Goal: Task Accomplishment & Management: Manage account settings

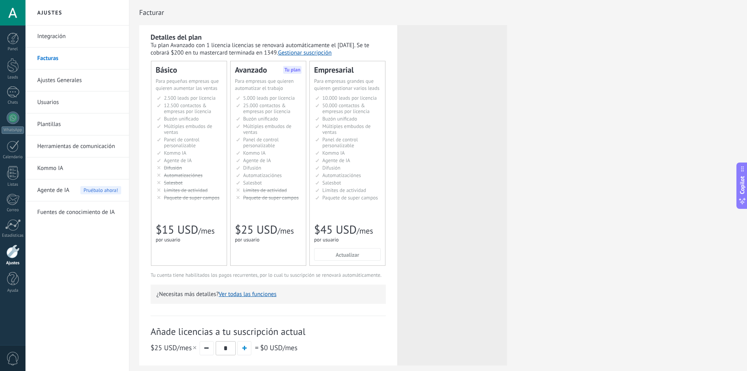
click at [9, 55] on div "Panel Leads Chats WhatsApp Clientes" at bounding box center [13, 167] width 26 height 268
click at [15, 76] on div "Leads" at bounding box center [13, 77] width 23 height 5
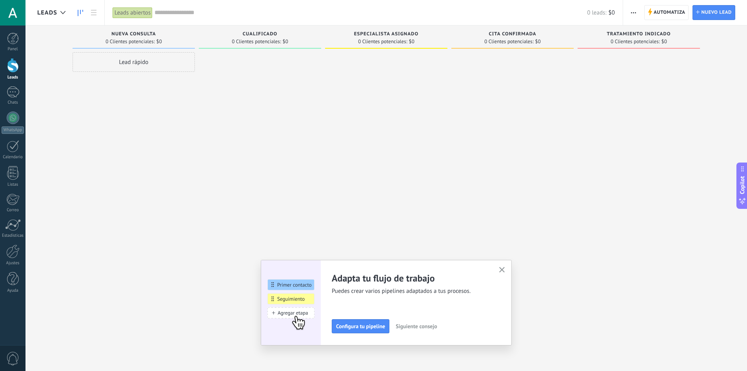
click at [507, 270] on button "button" at bounding box center [503, 270] width 10 height 11
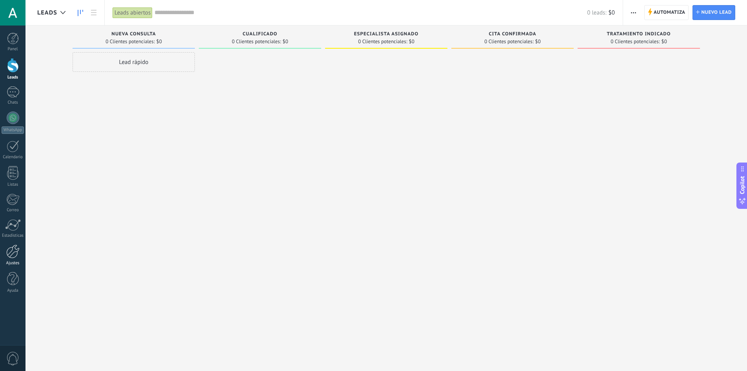
click at [14, 256] on div at bounding box center [12, 251] width 13 height 14
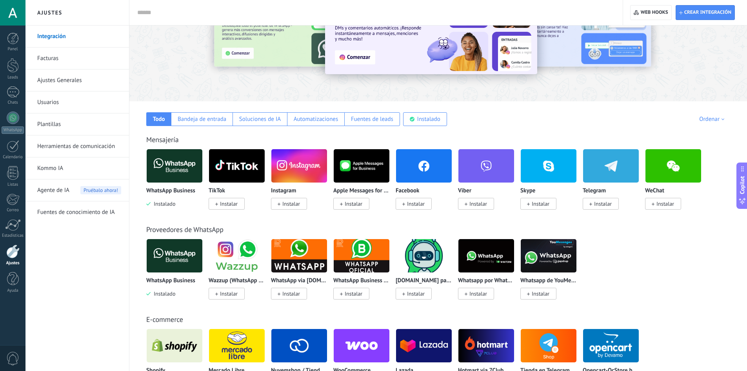
scroll to position [78, 0]
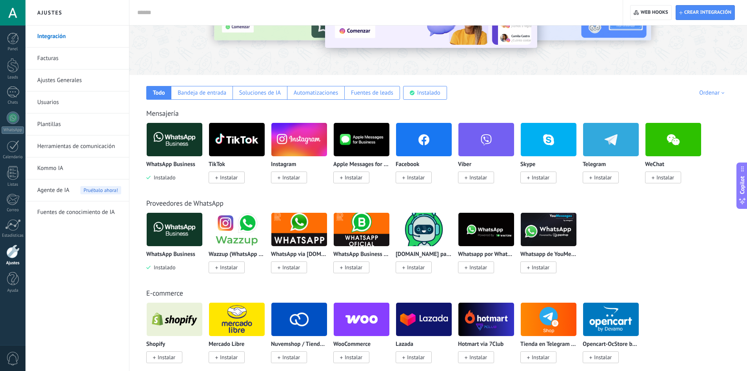
click at [292, 176] on span "Instalar" at bounding box center [291, 177] width 18 height 7
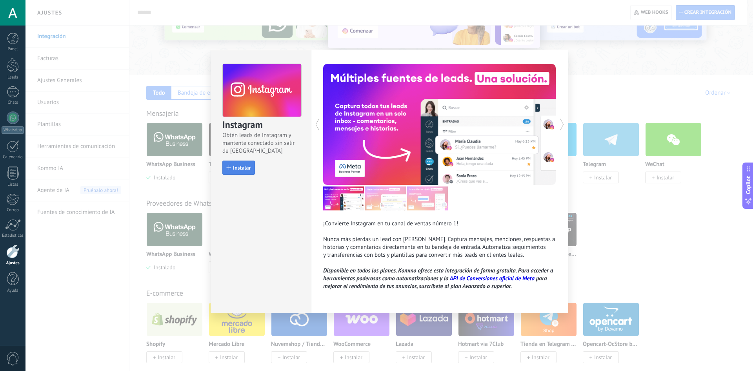
click at [250, 167] on span "Instalar" at bounding box center [242, 167] width 18 height 5
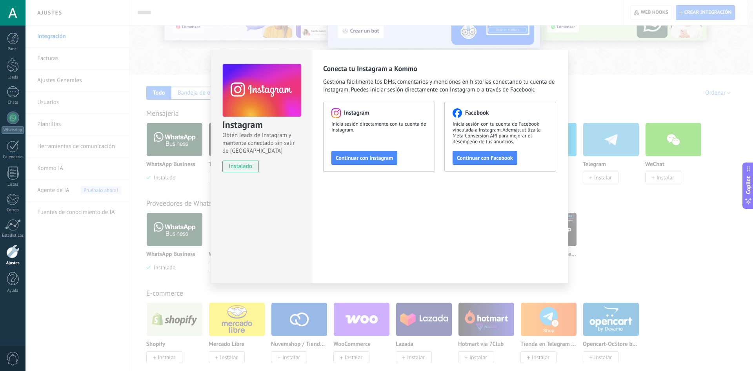
click at [621, 78] on div "Instagram Obtén leads de Instagram y mantente conectado sin salir de Kommo inst…" at bounding box center [390, 185] width 728 height 371
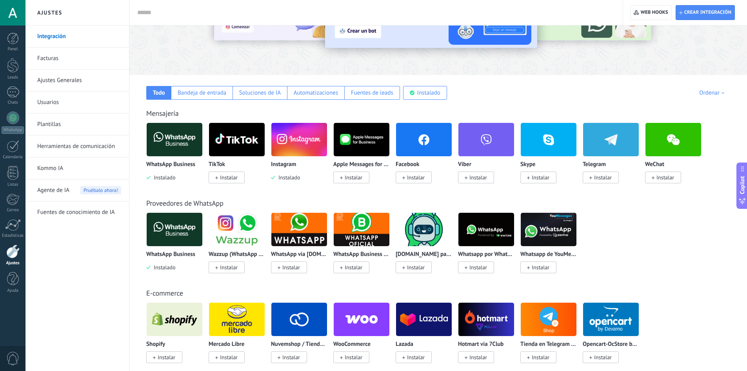
click at [402, 179] on span "Instalar" at bounding box center [414, 177] width 36 height 12
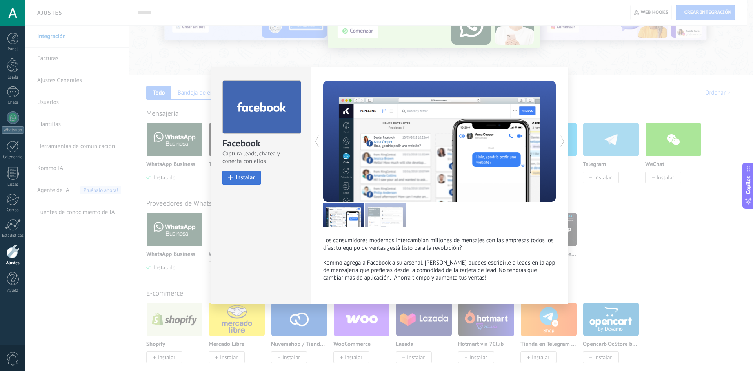
click at [237, 179] on span "Instalar" at bounding box center [245, 178] width 19 height 6
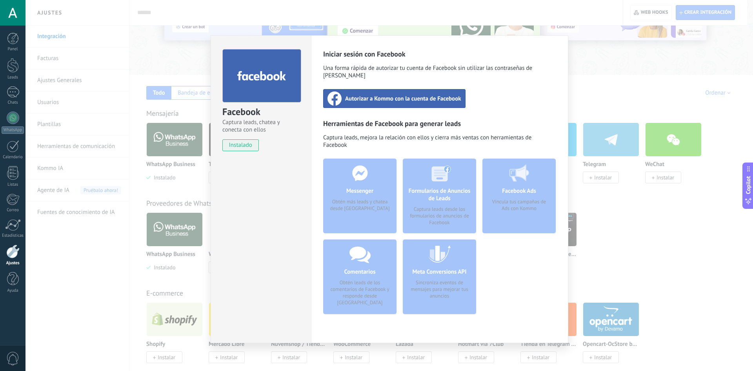
click at [660, 91] on div "Facebook Captura leads, chatea y conecta con ellos instalado Desinstalar Inicia…" at bounding box center [390, 185] width 728 height 371
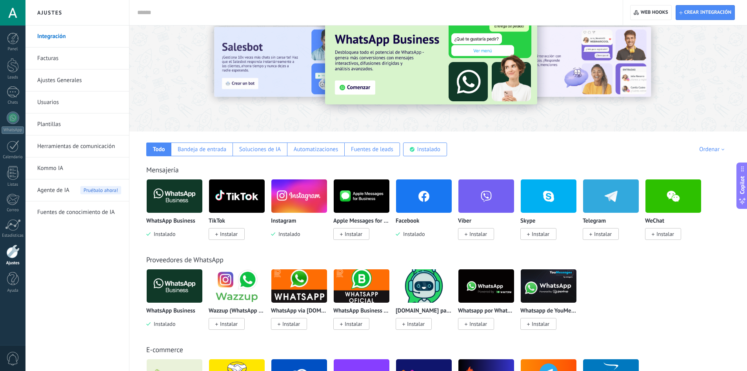
scroll to position [39, 0]
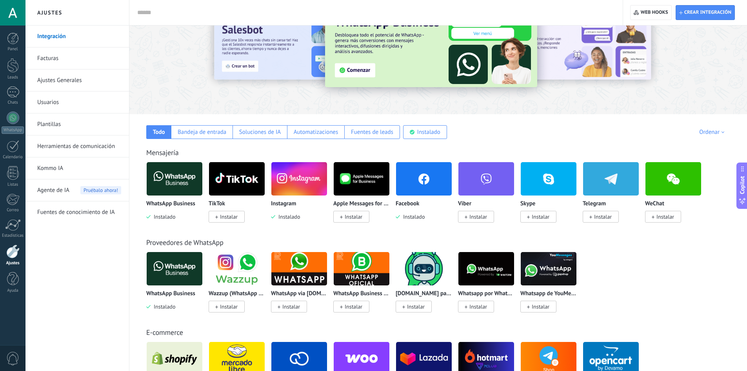
click at [310, 186] on img at bounding box center [300, 179] width 56 height 38
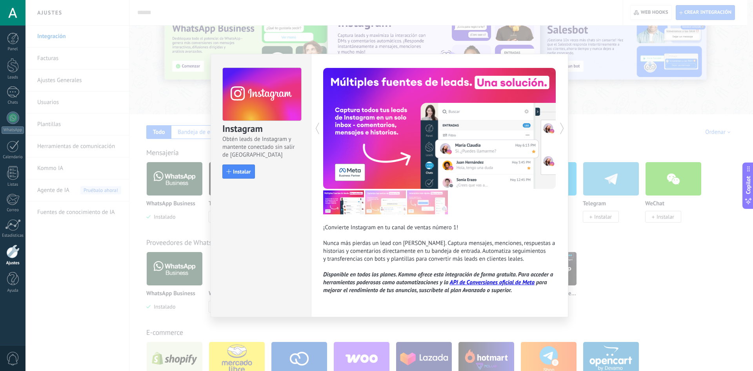
click at [635, 73] on div "Instagram Obtén leads de Instagram y mantente conectado sin salir de Kommo Inst…" at bounding box center [390, 185] width 728 height 371
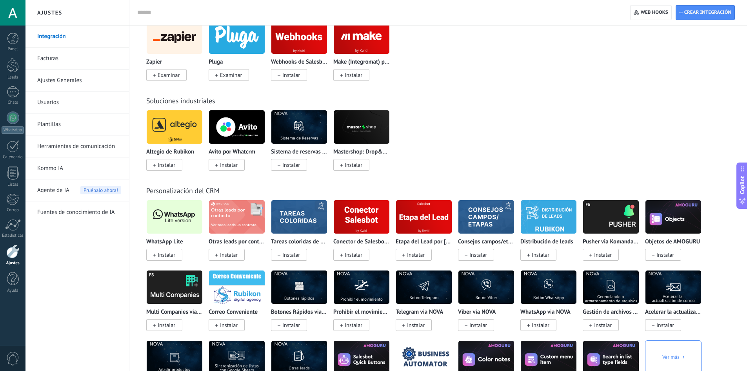
scroll to position [1295, 0]
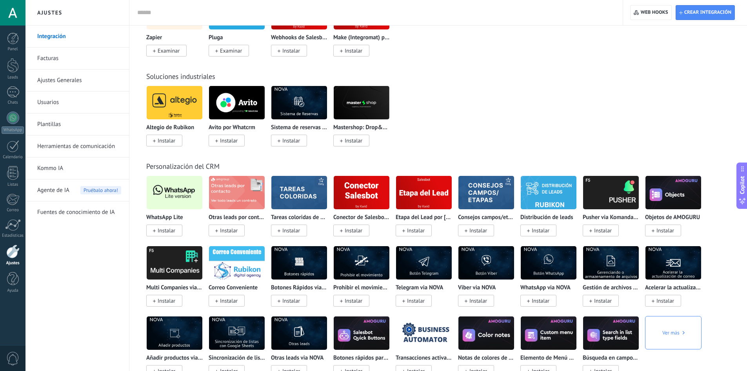
click at [179, 188] on img at bounding box center [175, 192] width 56 height 38
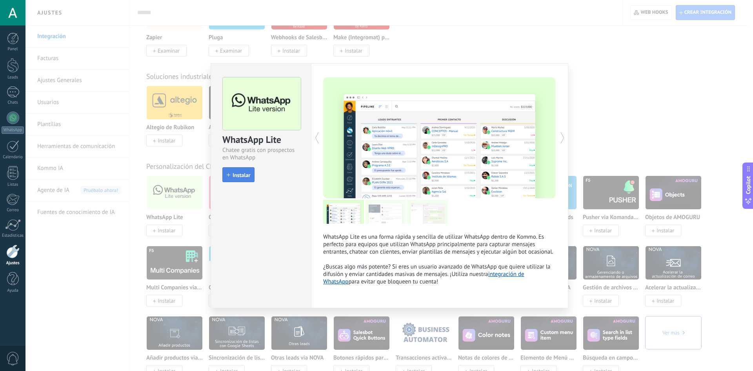
click at [236, 178] on span "Instalar" at bounding box center [242, 174] width 18 height 5
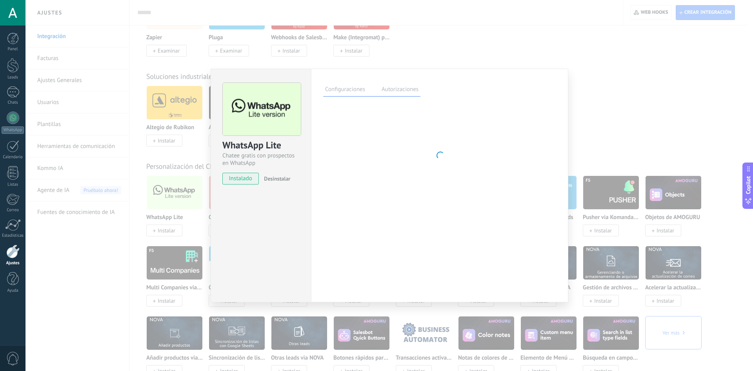
click at [663, 122] on div "WhatsApp Lite Chatee gratis con prospectos en WhatsApp instalado Desinstalar Co…" at bounding box center [390, 185] width 728 height 371
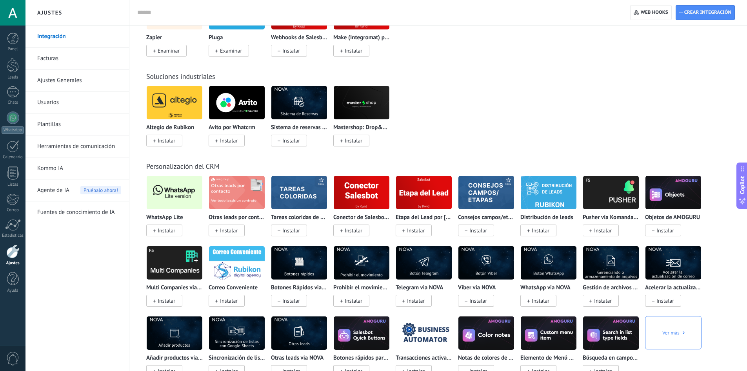
click at [171, 237] on div "WhatsApp Lite Instalar" at bounding box center [177, 210] width 62 height 70
click at [167, 234] on span "Instalar" at bounding box center [167, 230] width 18 height 7
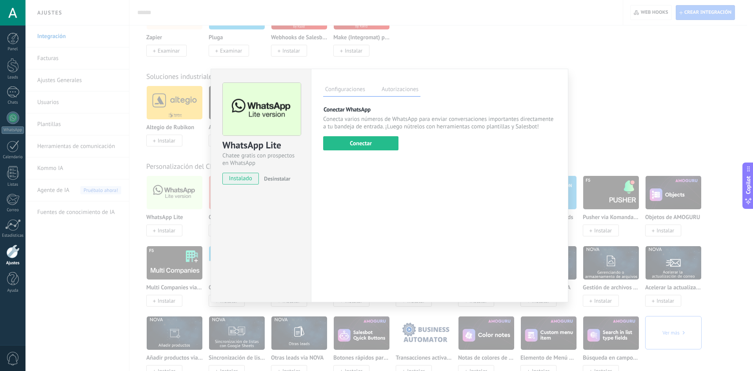
click at [672, 133] on div "WhatsApp Lite Chatee gratis con prospectos en WhatsApp instalado Desinstalar Co…" at bounding box center [390, 185] width 728 height 371
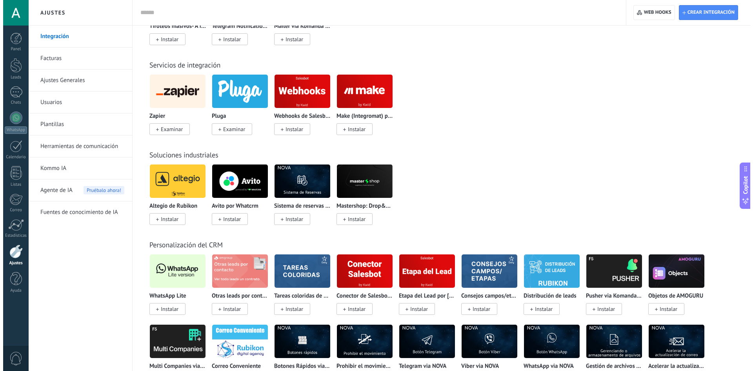
scroll to position [1256, 0]
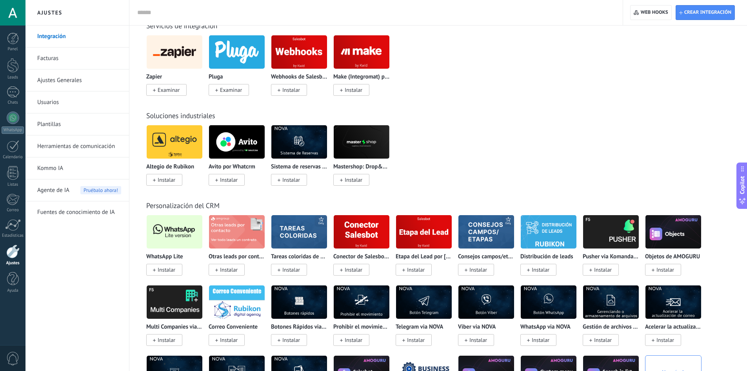
click at [160, 264] on span "Instalar" at bounding box center [164, 270] width 36 height 12
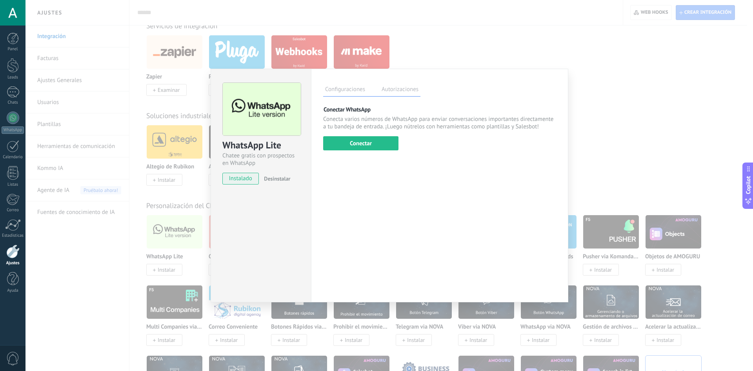
click at [374, 151] on div "Configuraciones Autorizaciones Esta pestaña registra a los usuarios que han con…" at bounding box center [439, 185] width 257 height 233
click at [376, 142] on button "Conectar" at bounding box center [360, 143] width 75 height 14
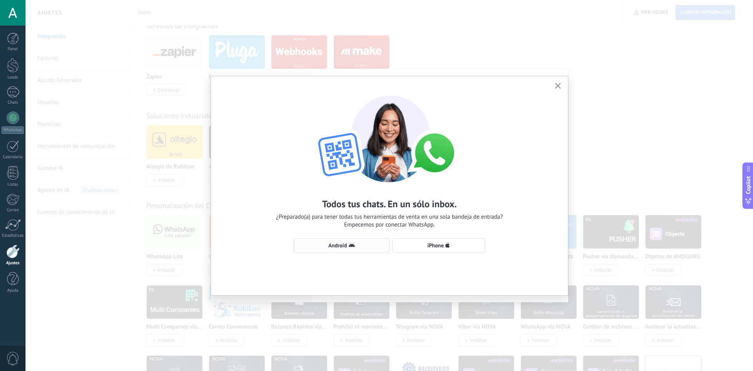
click at [365, 246] on span "Android" at bounding box center [341, 245] width 87 height 6
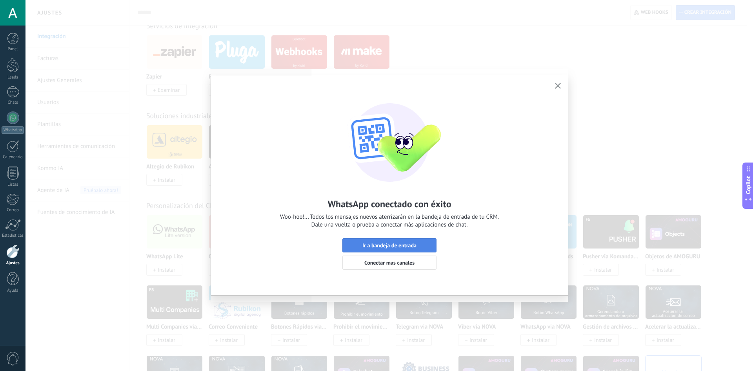
click at [417, 247] on span "Ir a bandeja de entrada" at bounding box center [390, 244] width 86 height 5
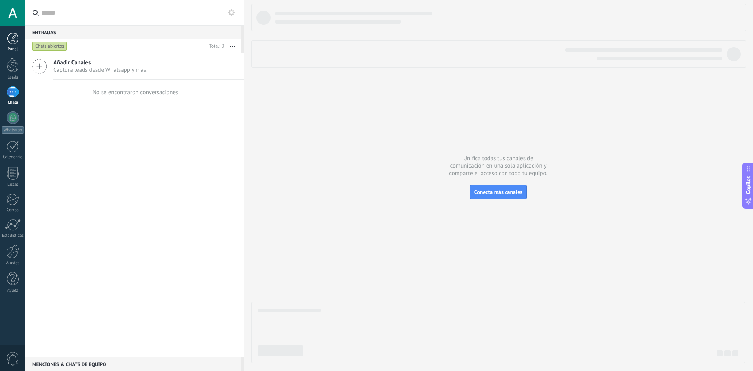
click at [19, 47] on div "Panel" at bounding box center [13, 49] width 23 height 5
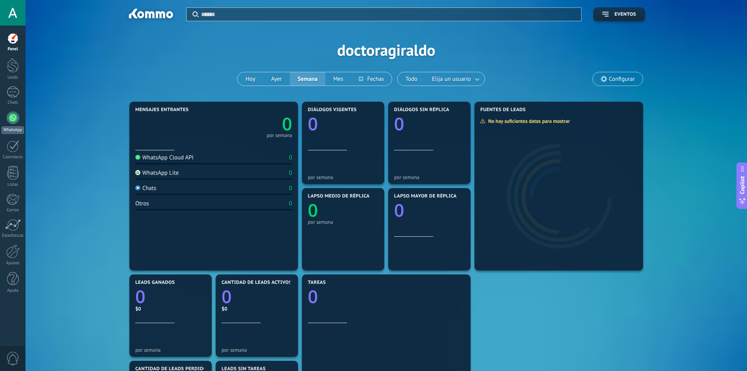
click at [7, 116] on div at bounding box center [13, 117] width 13 height 13
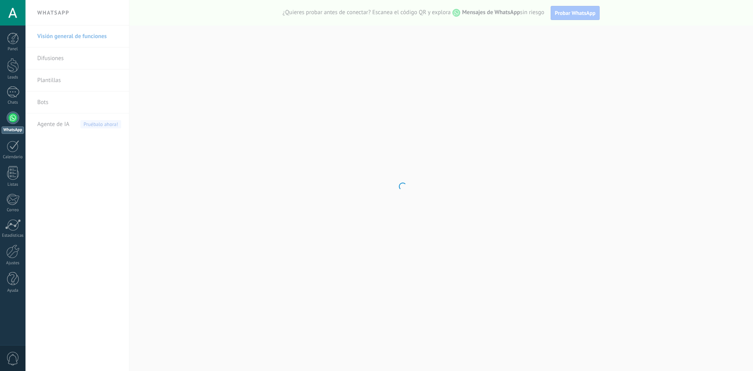
click at [15, 43] on div at bounding box center [13, 39] width 12 height 12
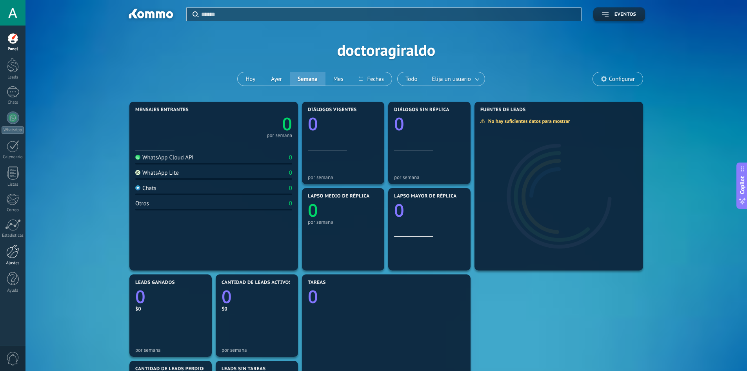
click at [15, 259] on link "Ajustes" at bounding box center [13, 254] width 26 height 21
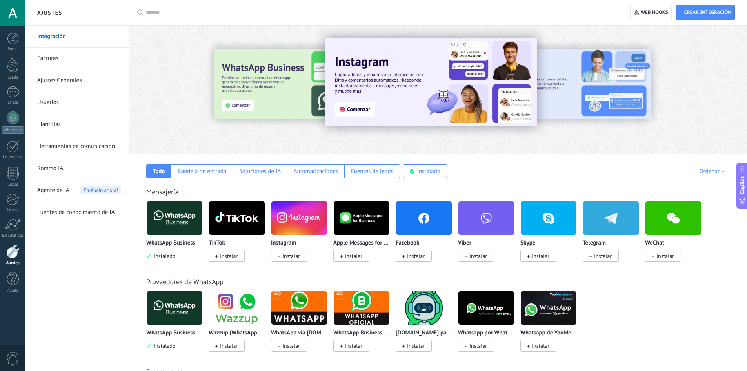
click at [86, 148] on link "Herramientas de comunicación" at bounding box center [79, 146] width 84 height 22
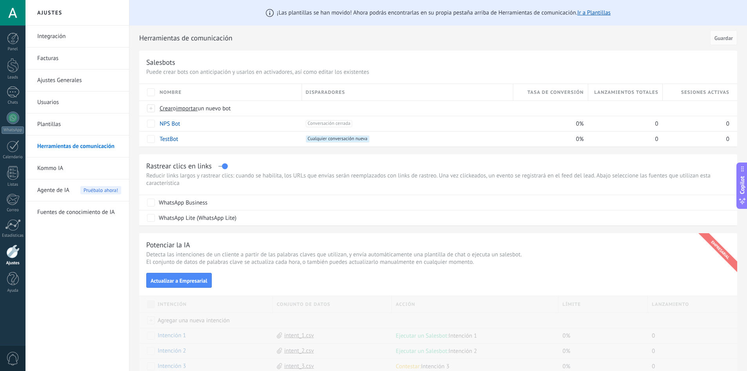
click at [68, 39] on link "Integración" at bounding box center [79, 37] width 84 height 22
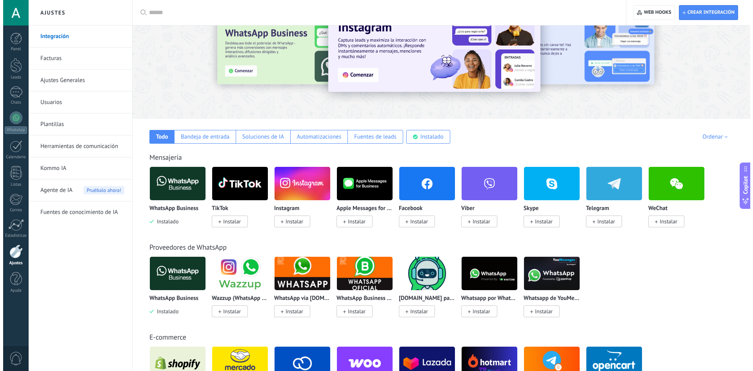
scroll to position [78, 0]
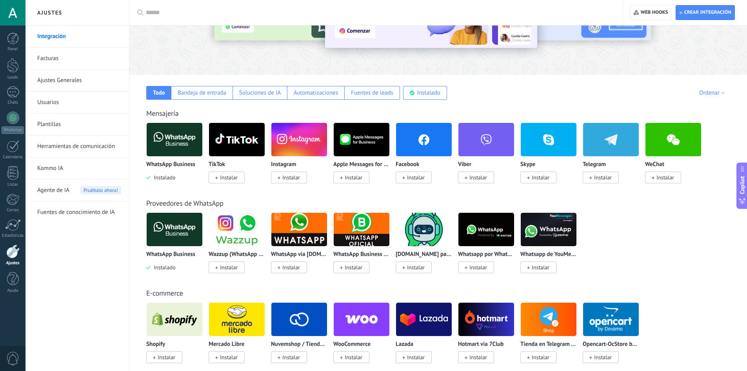
click at [292, 180] on span "Instalar" at bounding box center [291, 177] width 18 height 7
click at [292, 179] on span "Instalar" at bounding box center [291, 177] width 18 height 7
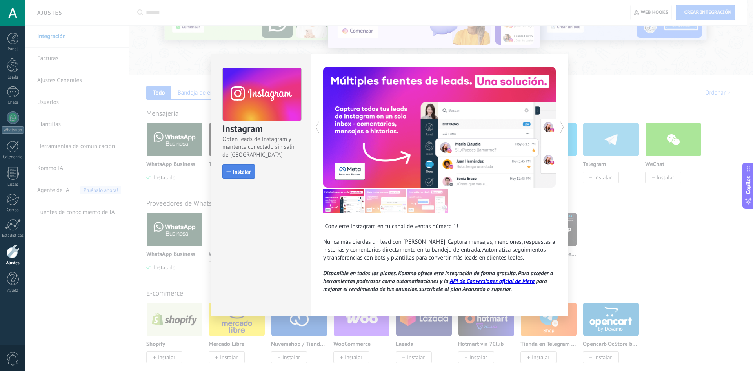
click at [244, 172] on span "Instalar" at bounding box center [242, 171] width 18 height 5
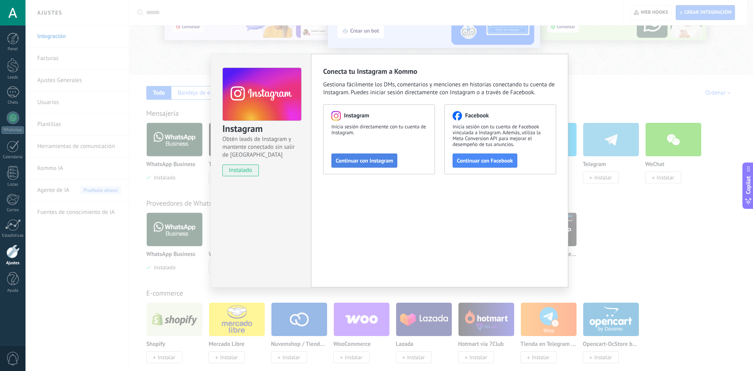
click at [368, 166] on button "Continuar con Instagram" at bounding box center [365, 160] width 66 height 14
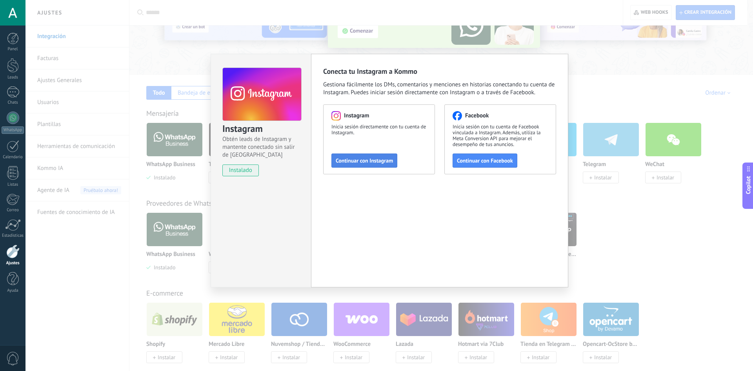
click at [361, 166] on button "Continuar con Instagram" at bounding box center [365, 160] width 66 height 14
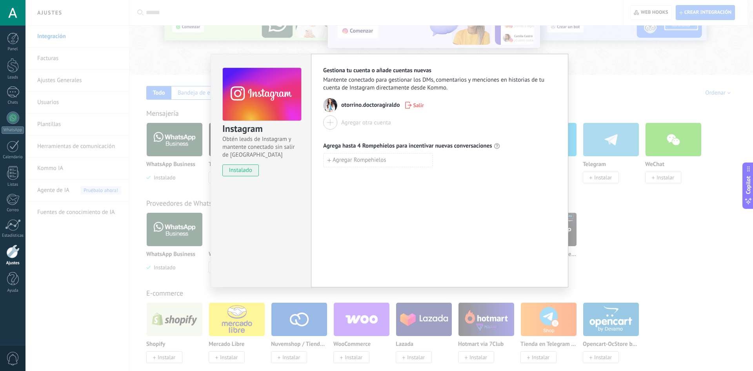
click at [639, 82] on div "Instagram Obtén leads de Instagram y mantente conectado sin salir de Kommo inst…" at bounding box center [390, 185] width 728 height 371
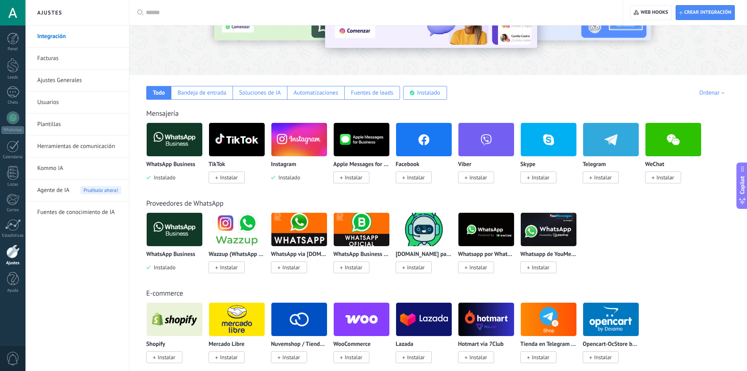
click at [422, 180] on span "Instalar" at bounding box center [416, 177] width 18 height 7
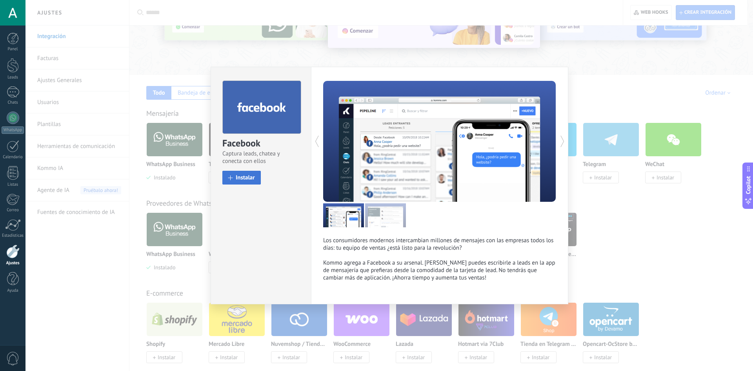
click at [257, 178] on button "Instalar" at bounding box center [241, 178] width 38 height 14
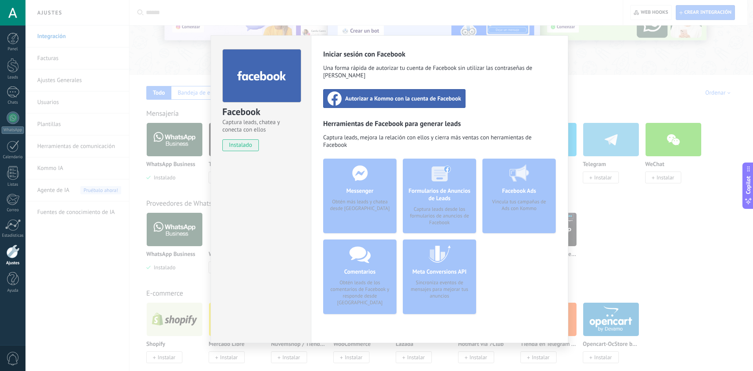
click at [371, 95] on span "Autorizar a Kommo con la cuenta de Facebook" at bounding box center [403, 99] width 116 height 8
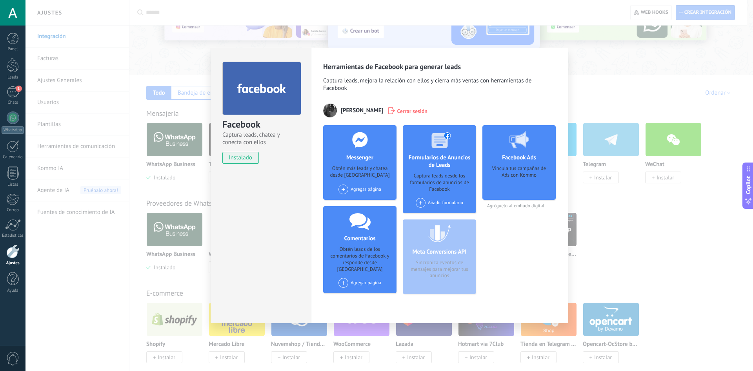
click at [364, 113] on span "[PERSON_NAME]" at bounding box center [362, 110] width 42 height 7
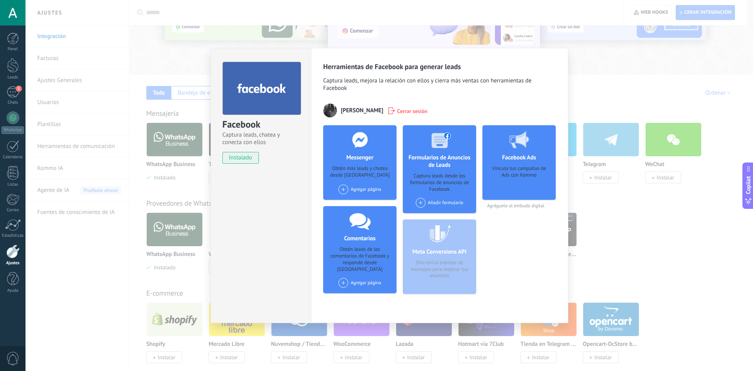
click at [409, 109] on span "Cerrar sesión" at bounding box center [412, 111] width 31 height 8
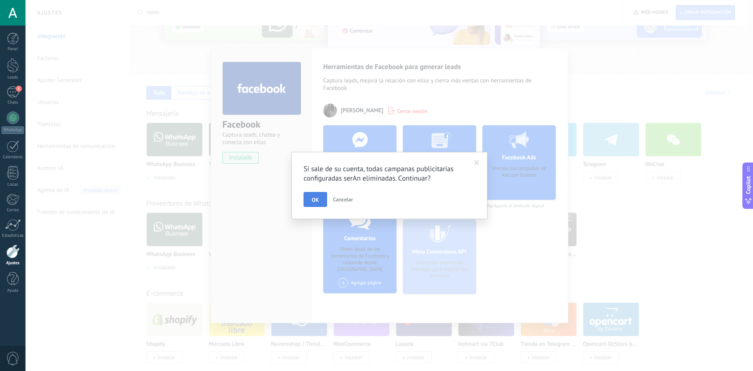
click at [311, 206] on button "OK" at bounding box center [316, 199] width 24 height 15
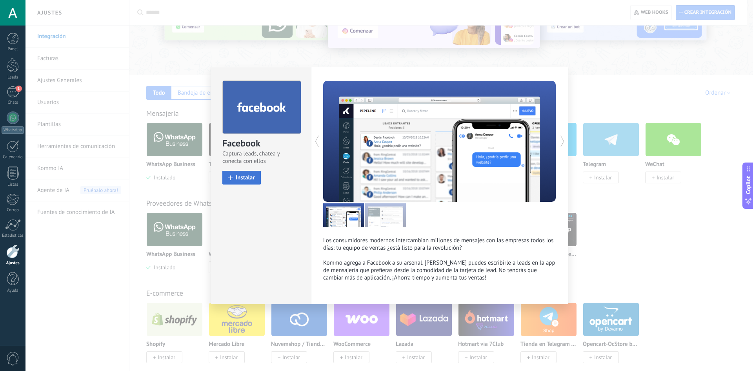
click at [255, 174] on button "Instalar" at bounding box center [241, 178] width 38 height 14
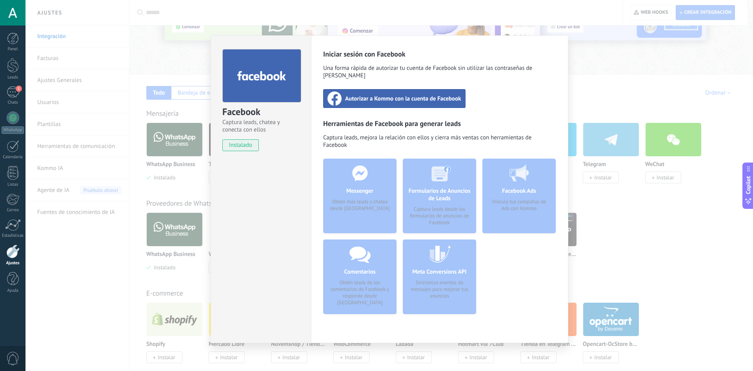
click at [365, 95] on span "Autorizar a Kommo con la cuenta de Facebook" at bounding box center [403, 99] width 116 height 8
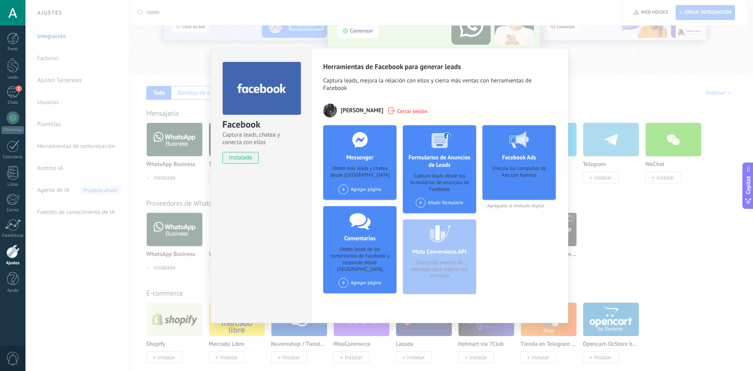
click at [365, 109] on span "[PERSON_NAME]" at bounding box center [362, 110] width 42 height 7
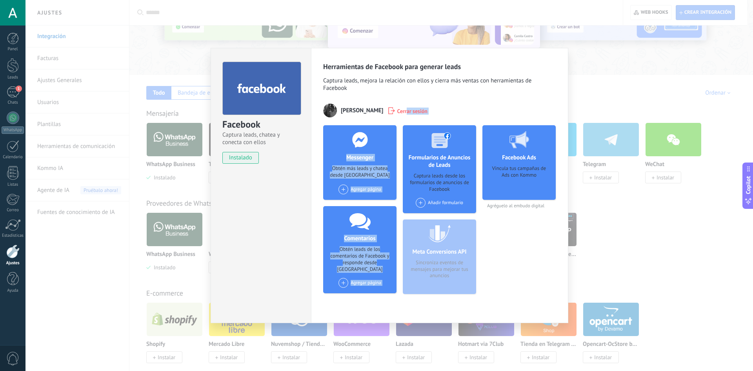
drag, startPoint x: 410, startPoint y: 114, endPoint x: 372, endPoint y: 136, distance: 43.9
click at [388, 142] on div "Herramientas de Facebook para generar leads Captura leads, mejora la relación c…" at bounding box center [439, 181] width 233 height 238
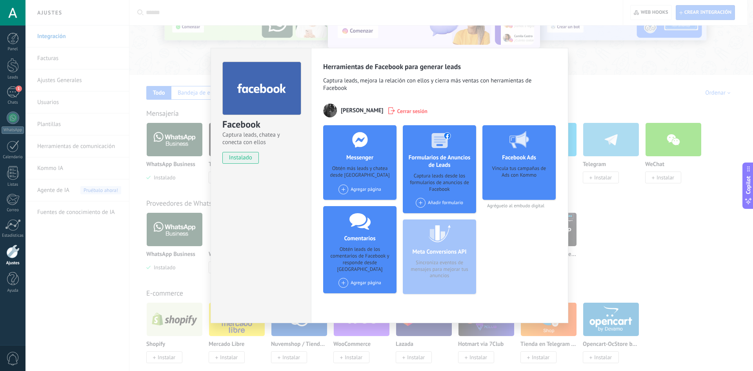
click at [352, 106] on div "[PERSON_NAME]" at bounding box center [353, 111] width 60 height 14
click at [401, 109] on span "Cerrar sesión" at bounding box center [412, 111] width 31 height 8
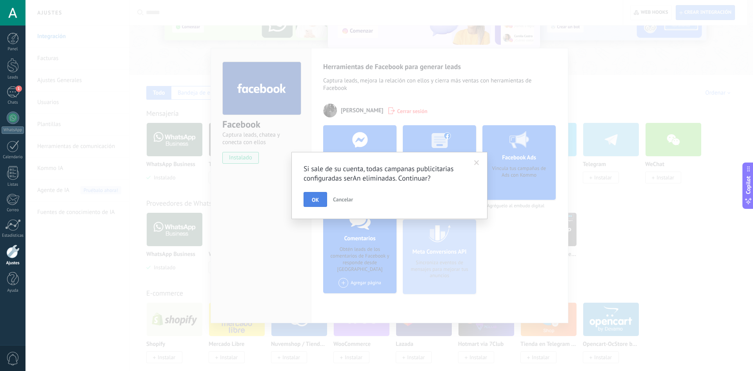
click at [314, 198] on span "OK" at bounding box center [315, 199] width 7 height 5
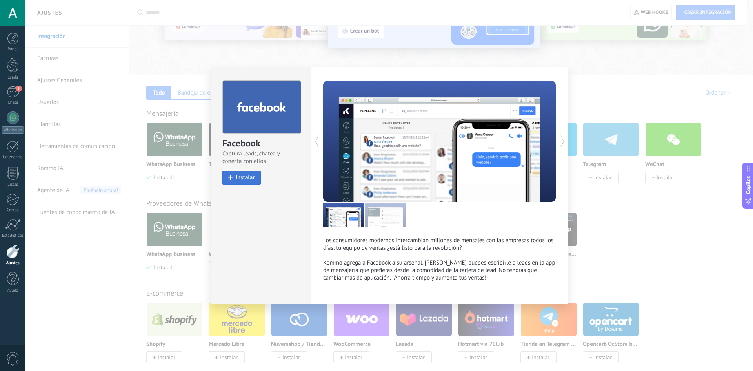
click at [242, 174] on button "Instalar" at bounding box center [241, 178] width 38 height 14
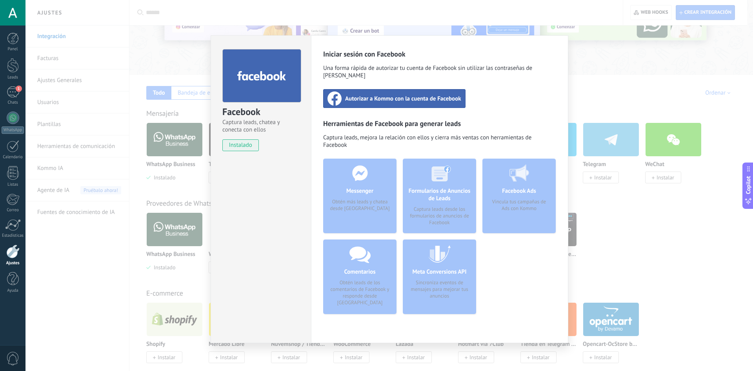
click at [388, 95] on span "Autorizar a Kommo con la cuenta de Facebook" at bounding box center [403, 99] width 116 height 8
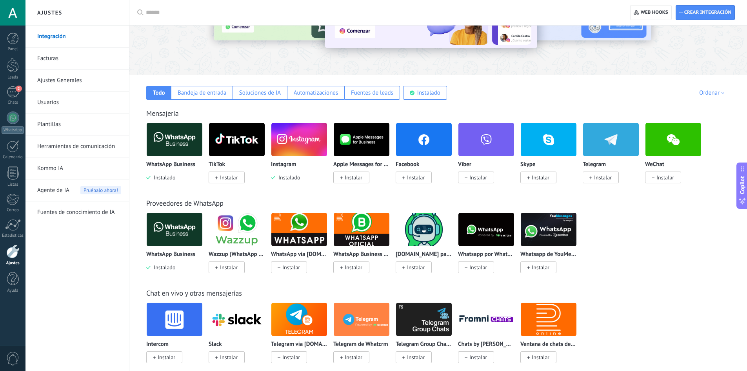
click at [432, 140] on img at bounding box center [424, 139] width 56 height 38
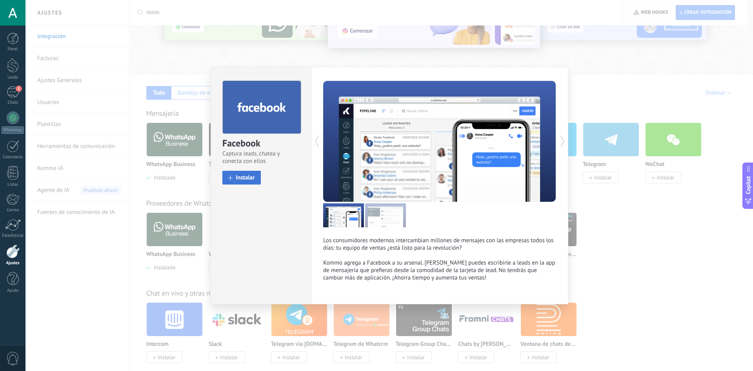
click at [236, 176] on span "Instalar" at bounding box center [245, 178] width 19 height 6
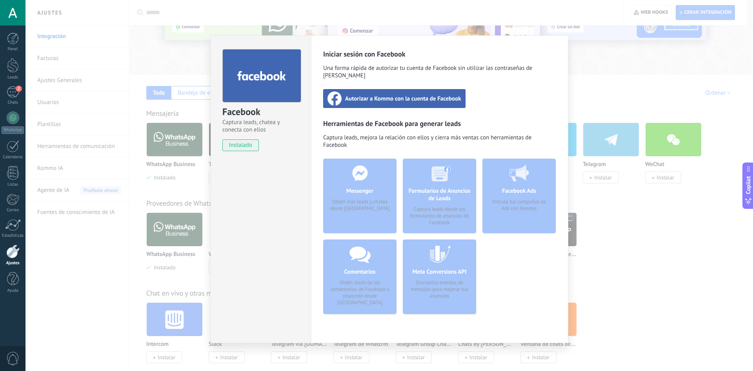
click at [381, 95] on span "Autorizar a Kommo con la cuenta de Facebook" at bounding box center [403, 99] width 116 height 8
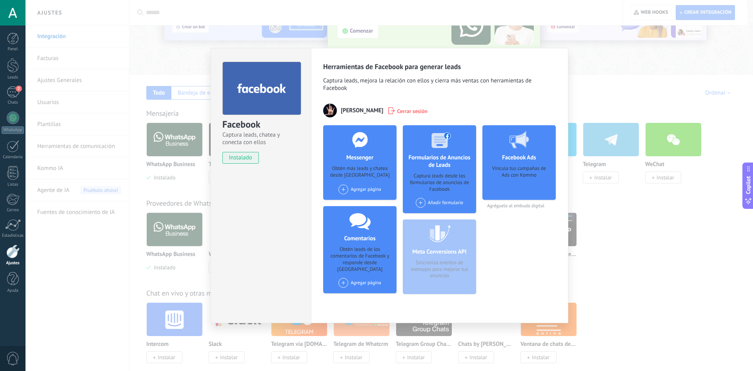
click at [361, 111] on span "[PERSON_NAME]" at bounding box center [362, 110] width 42 height 7
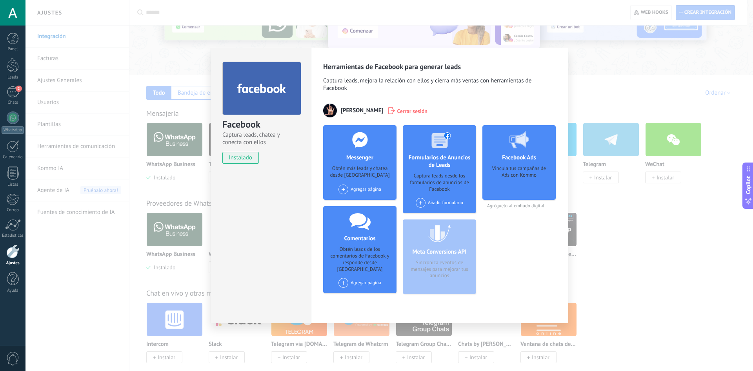
click at [367, 157] on h4 "Messenger" at bounding box center [359, 157] width 31 height 7
click at [235, 114] on div at bounding box center [261, 88] width 79 height 53
click at [400, 108] on span "Cerrar sesión" at bounding box center [412, 111] width 31 height 8
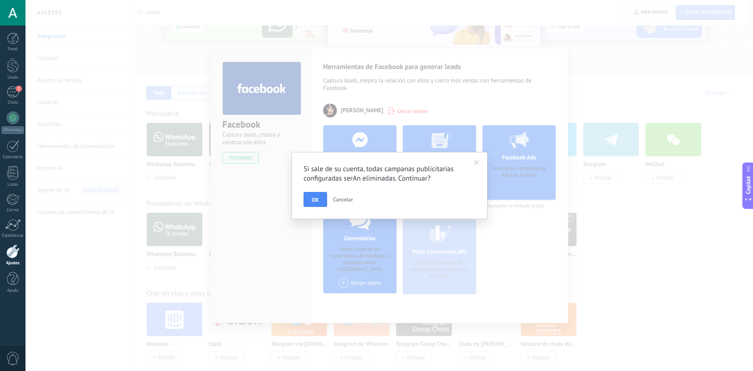
click at [400, 108] on div "Si sale de su cuenta, todas campanas publicitarias configuradas serAn eliminada…" at bounding box center [390, 185] width 728 height 371
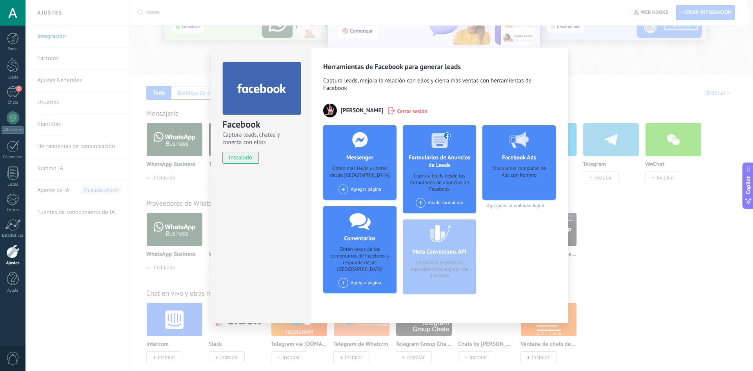
click at [400, 108] on span "Cerrar sesión" at bounding box center [412, 111] width 31 height 8
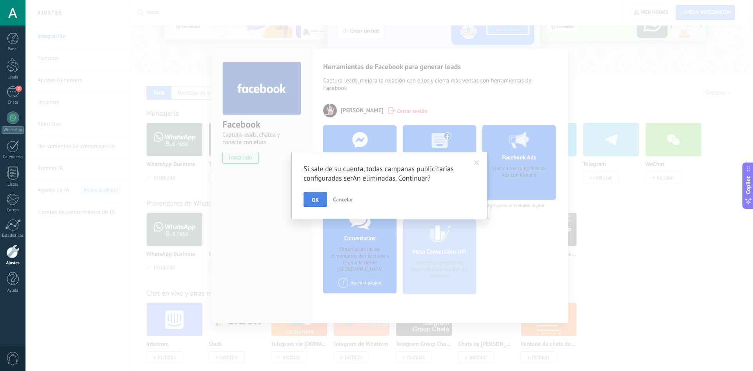
click at [310, 200] on button "OK" at bounding box center [316, 199] width 24 height 15
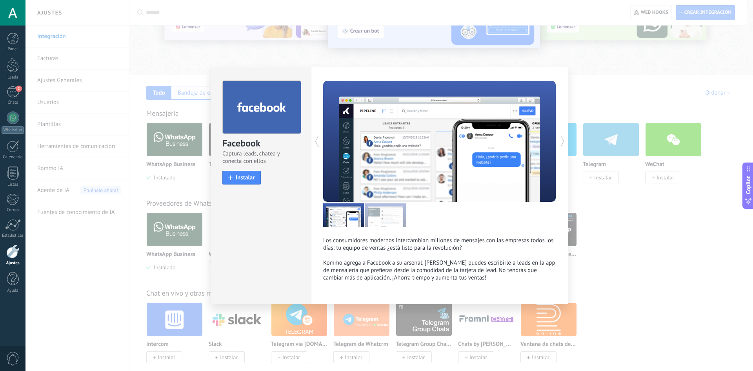
click at [635, 176] on div "Facebook Captura leads, chatea y conecta con ellos install Instalar Los consumi…" at bounding box center [390, 185] width 728 height 371
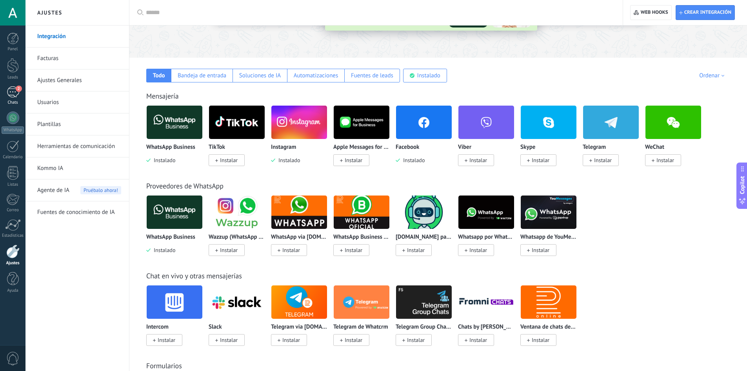
scroll to position [78, 0]
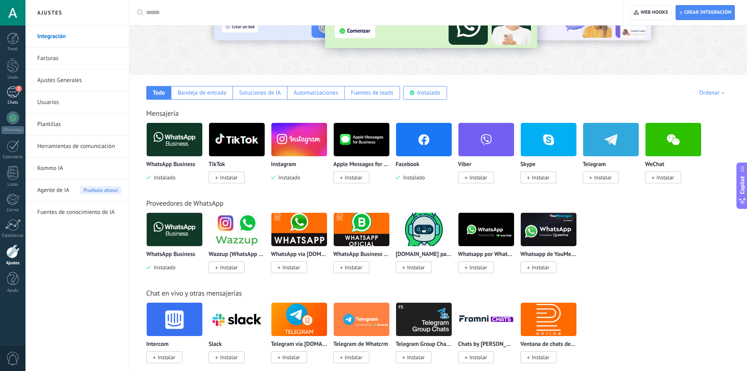
click at [19, 87] on span "2" at bounding box center [19, 89] width 6 height 6
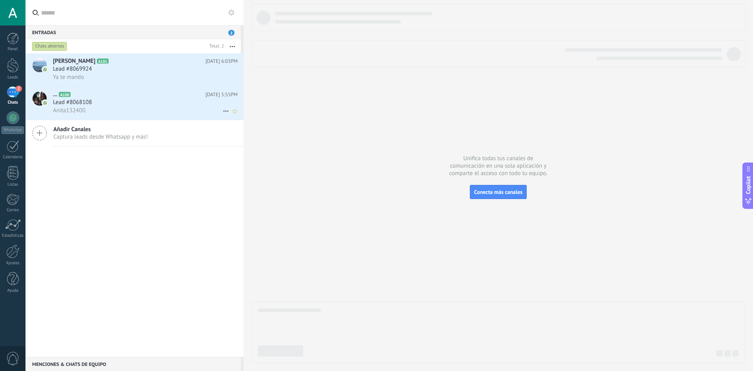
click at [86, 111] on span "Anita132400." at bounding box center [70, 110] width 34 height 7
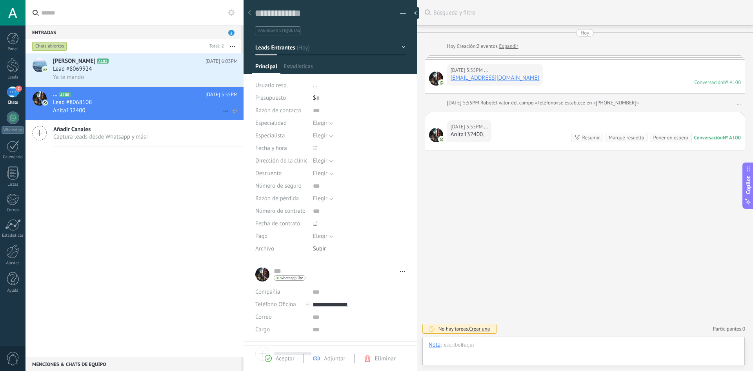
scroll to position [12, 0]
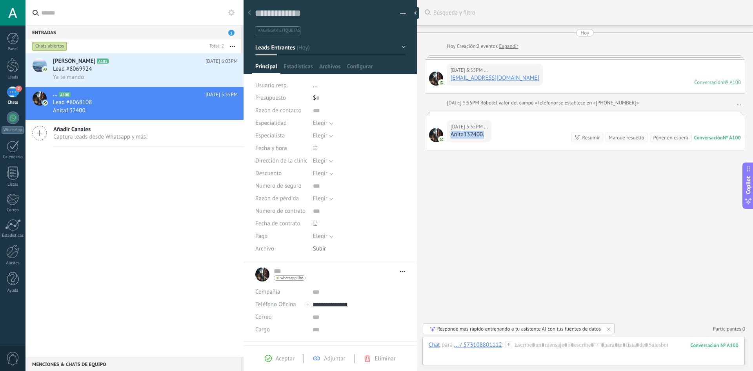
drag, startPoint x: 500, startPoint y: 133, endPoint x: 448, endPoint y: 133, distance: 52.2
click at [448, 133] on div "[DATE] 5:55PM ... Anita132400. Conversación № A100 Conversación № A100 Resumir …" at bounding box center [585, 133] width 320 height 34
click at [8, 91] on div "2" at bounding box center [13, 91] width 13 height 11
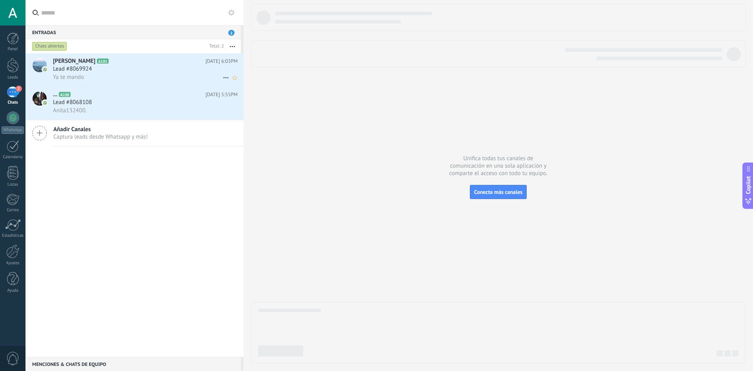
click at [97, 80] on div "Ya te mando" at bounding box center [145, 77] width 185 height 8
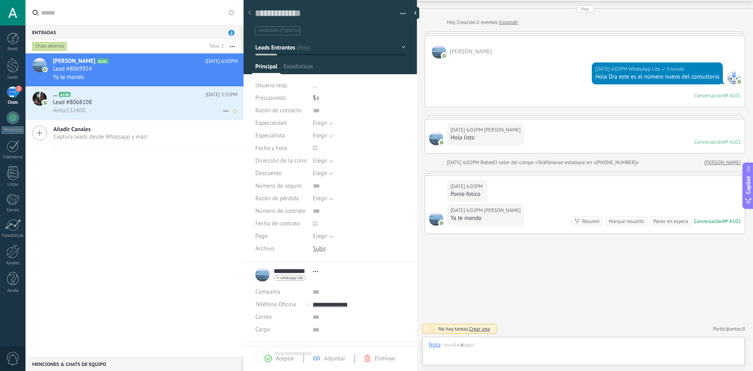
scroll to position [12, 0]
click at [101, 93] on h2 "... A100" at bounding box center [129, 95] width 153 height 8
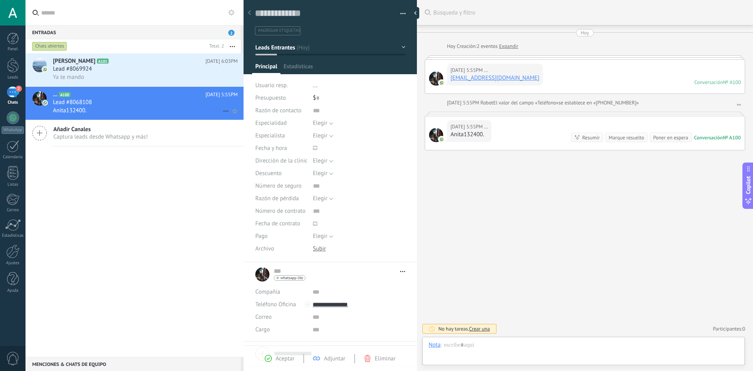
scroll to position [12, 0]
click at [102, 72] on div "Lead #8069924" at bounding box center [145, 69] width 185 height 8
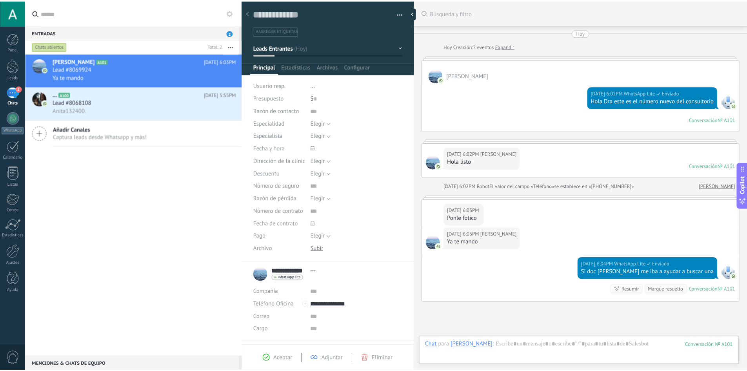
scroll to position [68, 0]
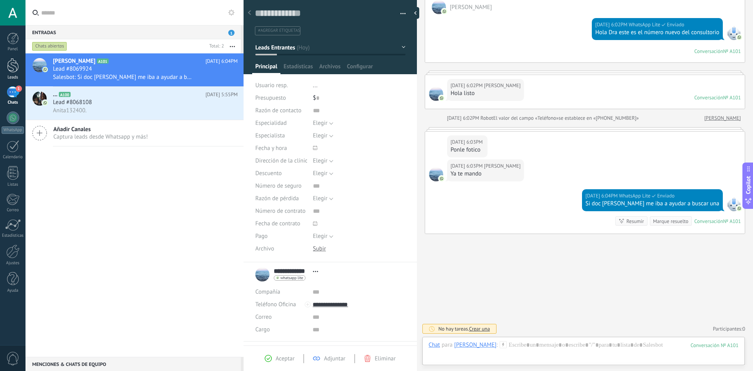
click at [19, 66] on link "Leads" at bounding box center [13, 69] width 26 height 22
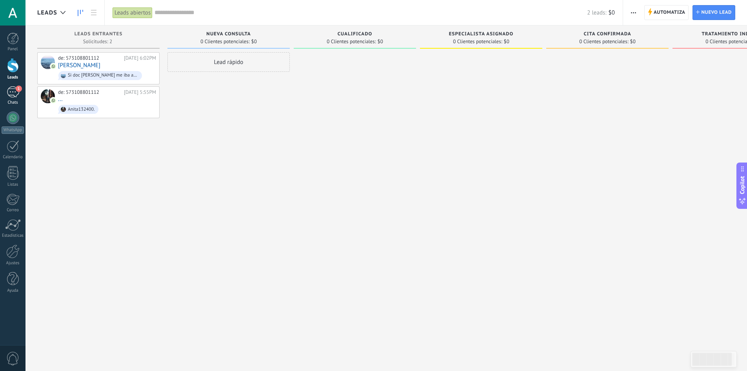
click at [13, 102] on div "Chats" at bounding box center [13, 102] width 23 height 5
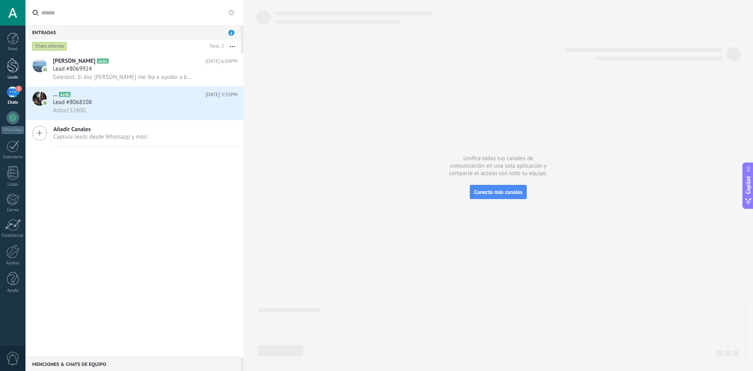
click at [18, 67] on div at bounding box center [13, 65] width 12 height 15
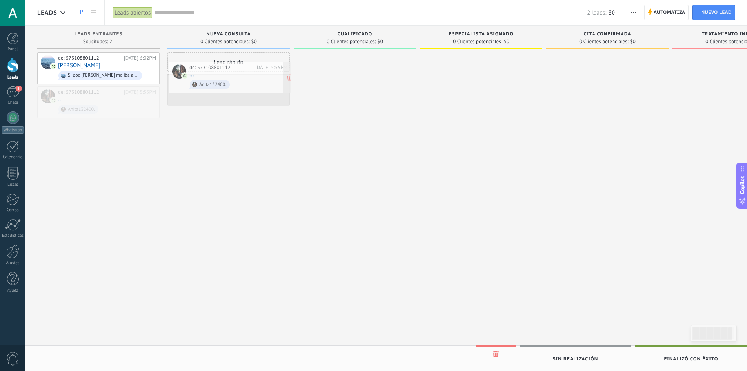
drag, startPoint x: 104, startPoint y: 96, endPoint x: 235, endPoint y: 71, distance: 133.7
drag, startPoint x: 230, startPoint y: 78, endPoint x: 77, endPoint y: 86, distance: 154.0
drag, startPoint x: 169, startPoint y: 84, endPoint x: 44, endPoint y: 91, distance: 124.6
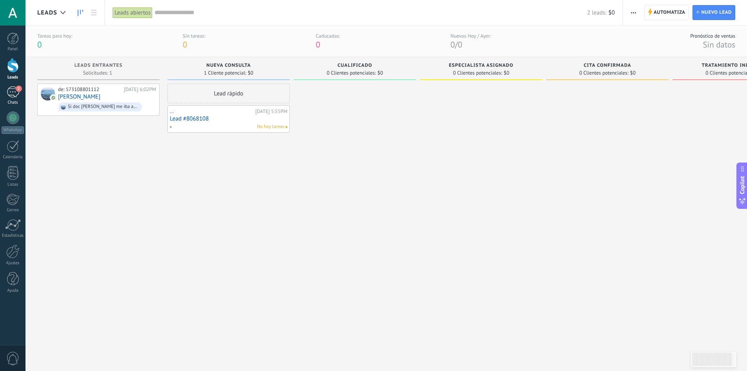
click at [10, 93] on div "2" at bounding box center [13, 91] width 13 height 11
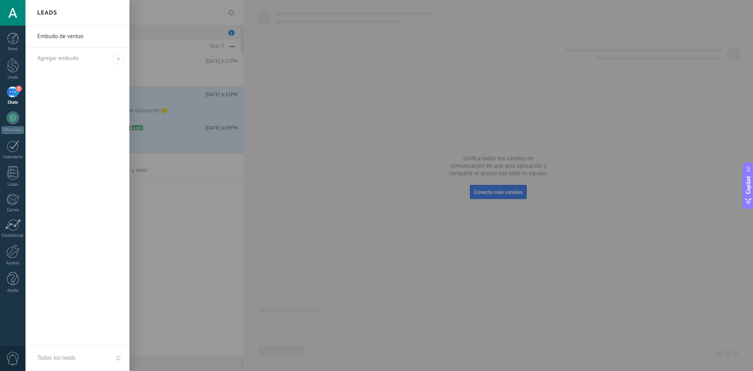
click at [187, 75] on div at bounding box center [402, 185] width 753 height 371
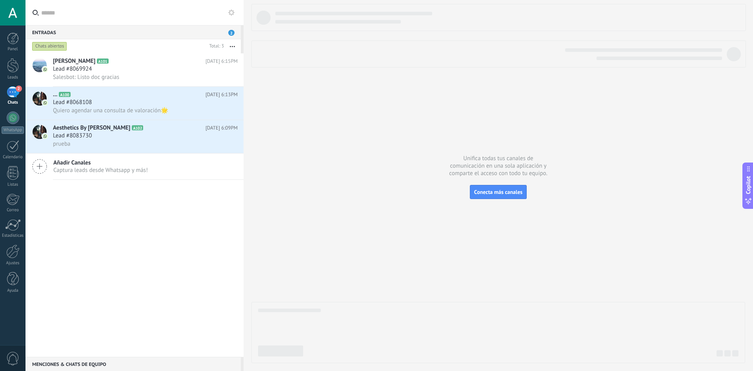
click at [187, 75] on div "Salesbot: Listo doc gracias" at bounding box center [145, 77] width 185 height 8
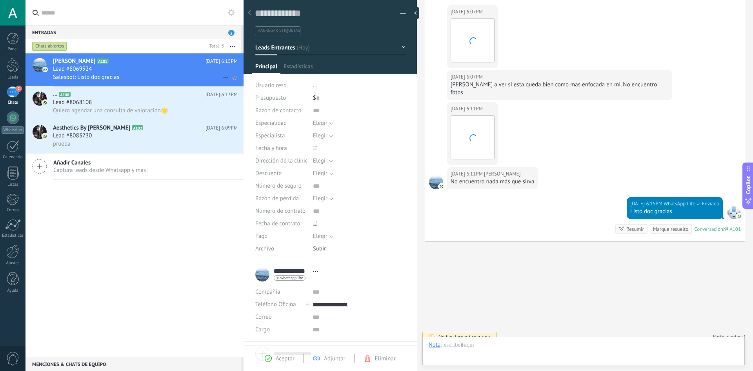
scroll to position [12, 0]
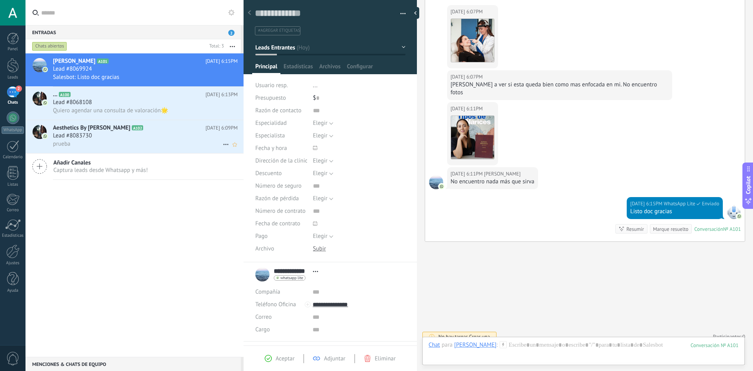
click at [149, 126] on icon at bounding box center [150, 128] width 8 height 8
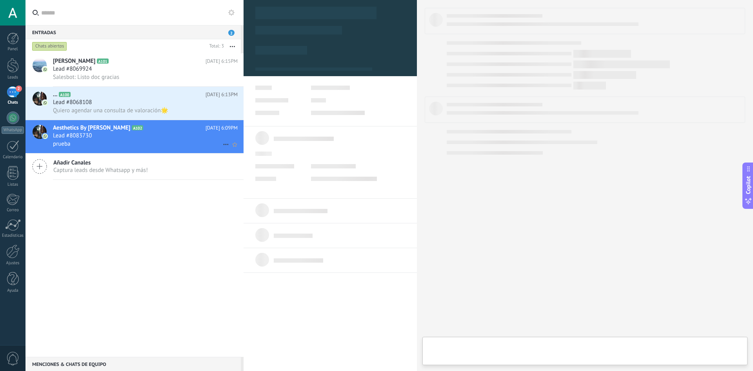
scroll to position [12, 0]
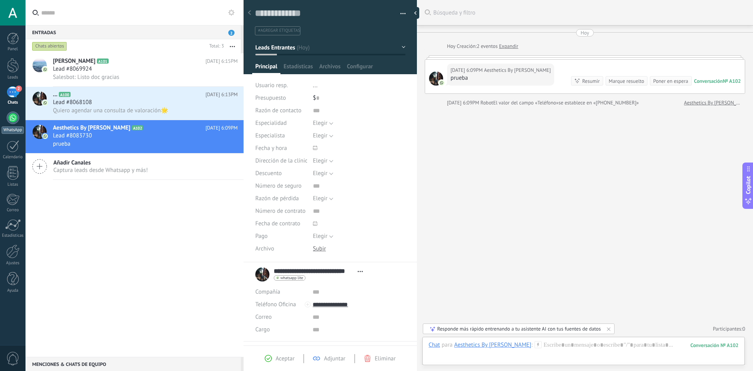
click at [8, 117] on div at bounding box center [13, 117] width 13 height 13
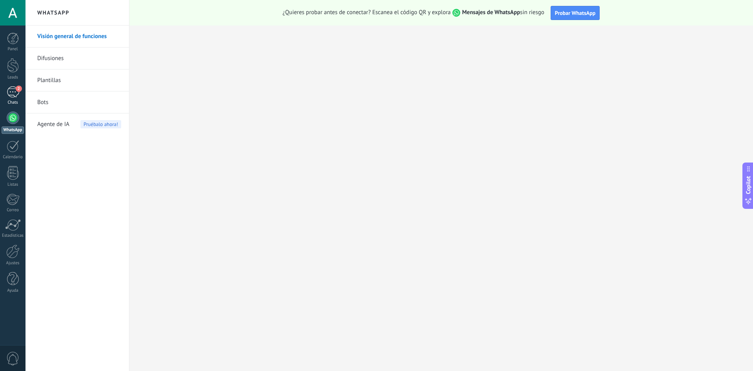
click at [12, 100] on div "Chats" at bounding box center [13, 102] width 23 height 5
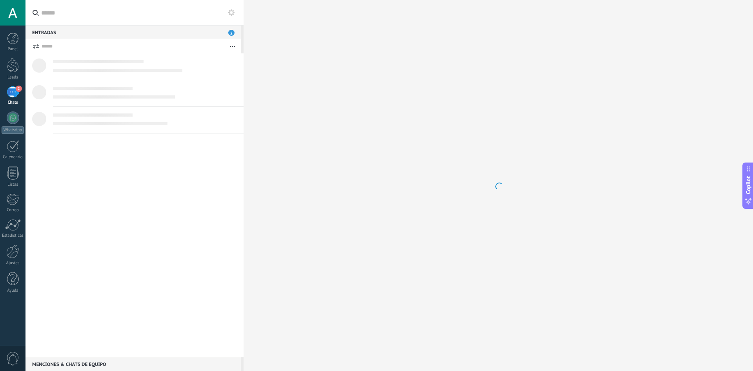
click at [231, 32] on span "2" at bounding box center [231, 33] width 6 height 6
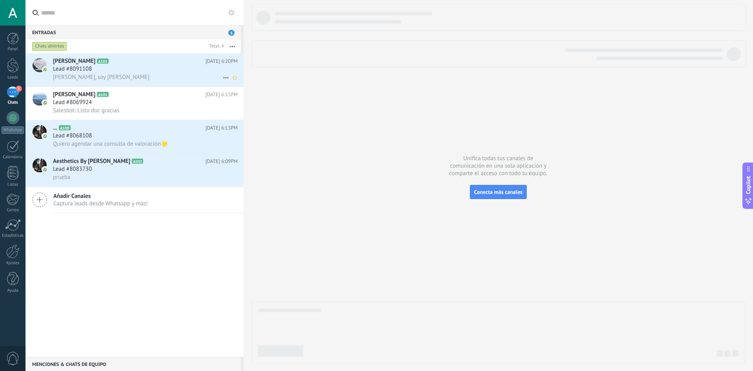
click at [178, 75] on div "[PERSON_NAME], soy [PERSON_NAME]" at bounding box center [145, 77] width 185 height 8
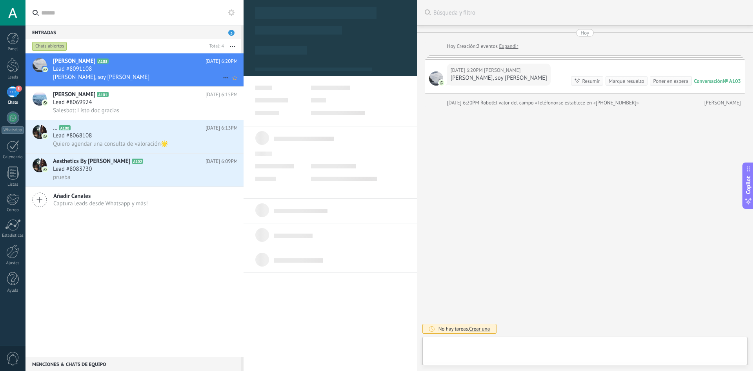
type textarea "**********"
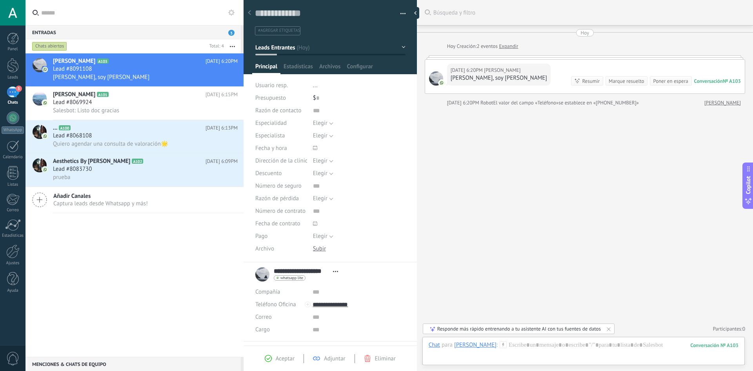
click at [641, 338] on div "Chat Correo Nota Tarea Chat para [PERSON_NAME] : 103 Enviar Cancelar Rastrear c…" at bounding box center [584, 351] width 323 height 28
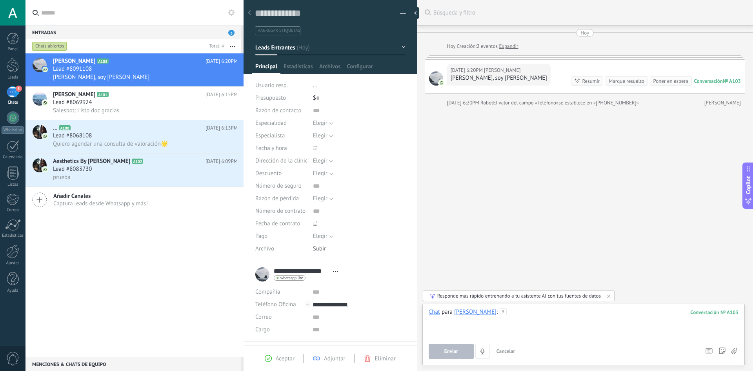
click at [636, 319] on div at bounding box center [584, 323] width 310 height 30
click at [439, 351] on button "Enviar" at bounding box center [451, 351] width 45 height 15
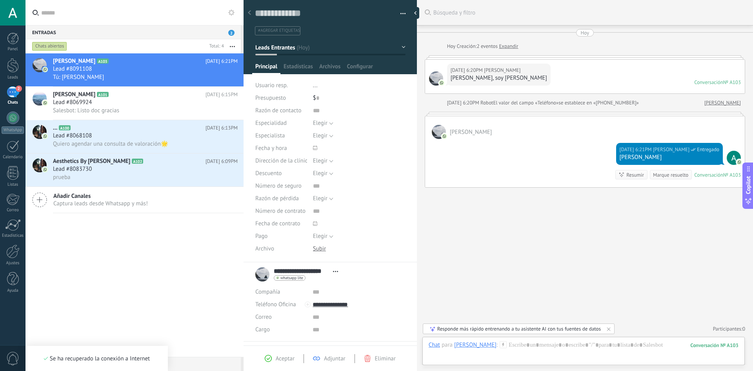
scroll to position [4, 0]
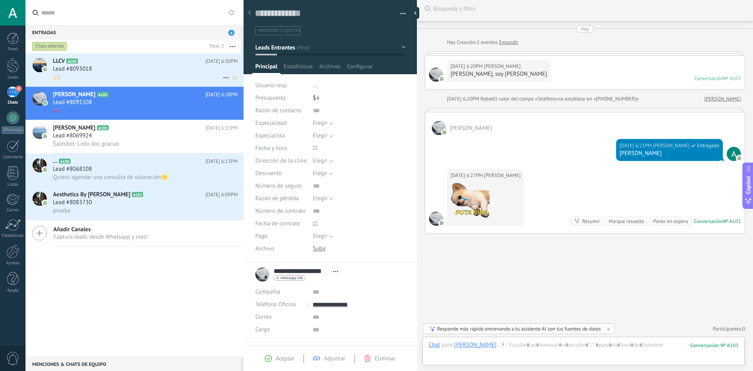
click at [140, 73] on div "🙌🏻" at bounding box center [145, 77] width 185 height 8
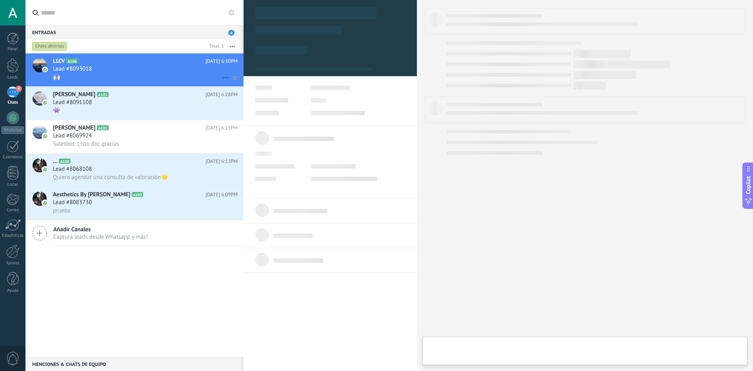
type textarea "**********"
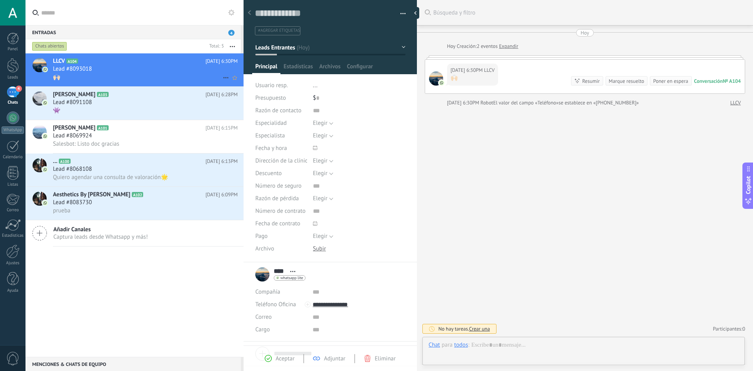
scroll to position [12, 0]
